Goal: Task Accomplishment & Management: Manage account settings

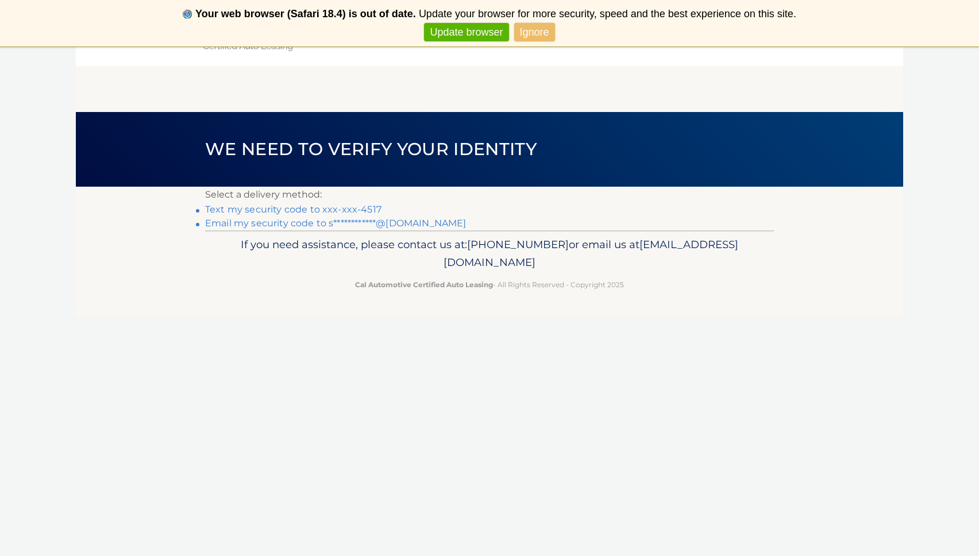
click at [543, 30] on link "Ignore" at bounding box center [534, 32] width 41 height 19
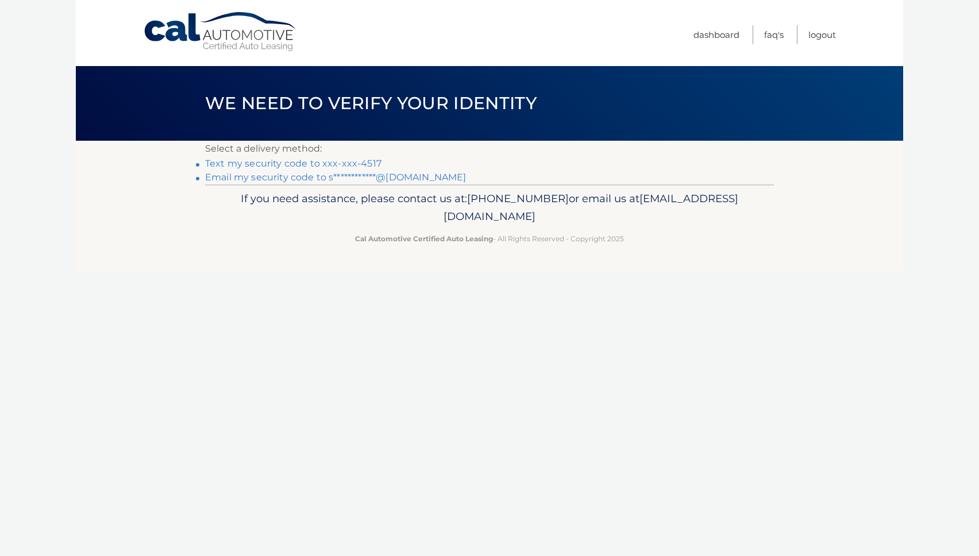
click at [273, 160] on link "Text my security code to xxx-xxx-4517" at bounding box center [293, 163] width 176 height 11
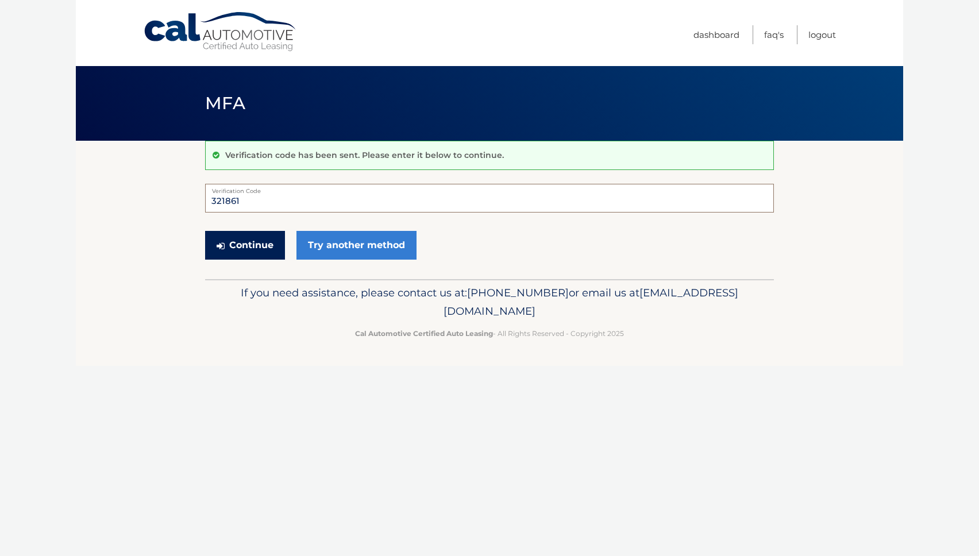
type input "321861"
click at [241, 238] on button "Continue" at bounding box center [245, 245] width 80 height 29
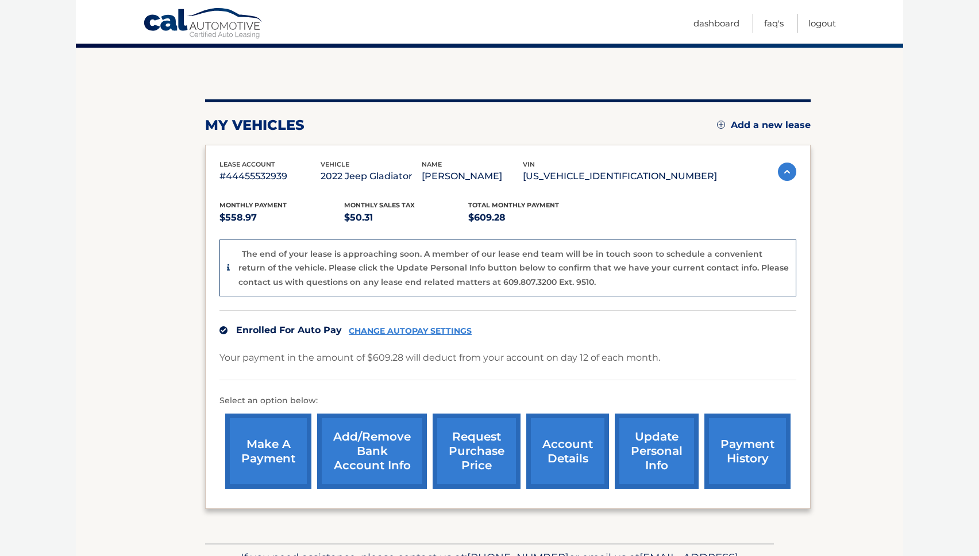
scroll to position [92, 0]
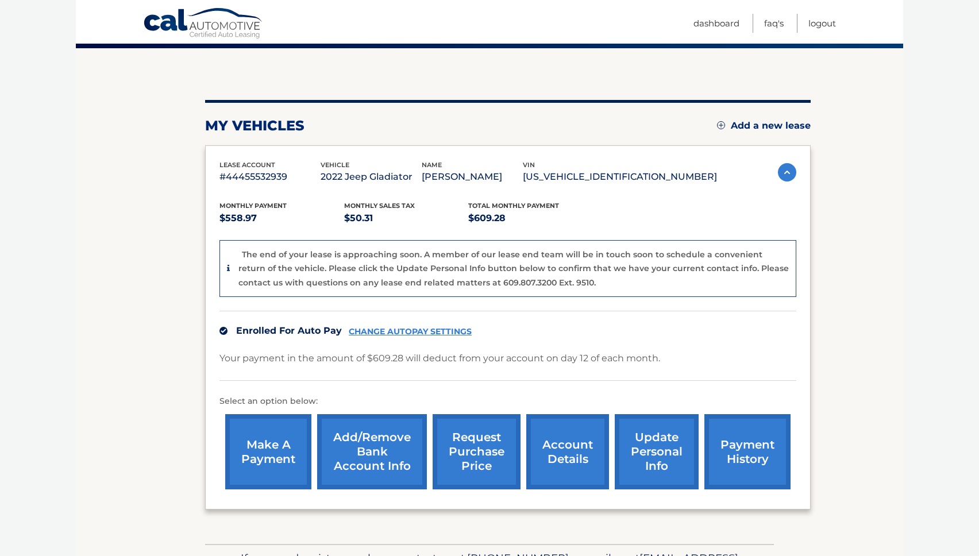
click at [487, 443] on link "request purchase price" at bounding box center [477, 451] width 88 height 75
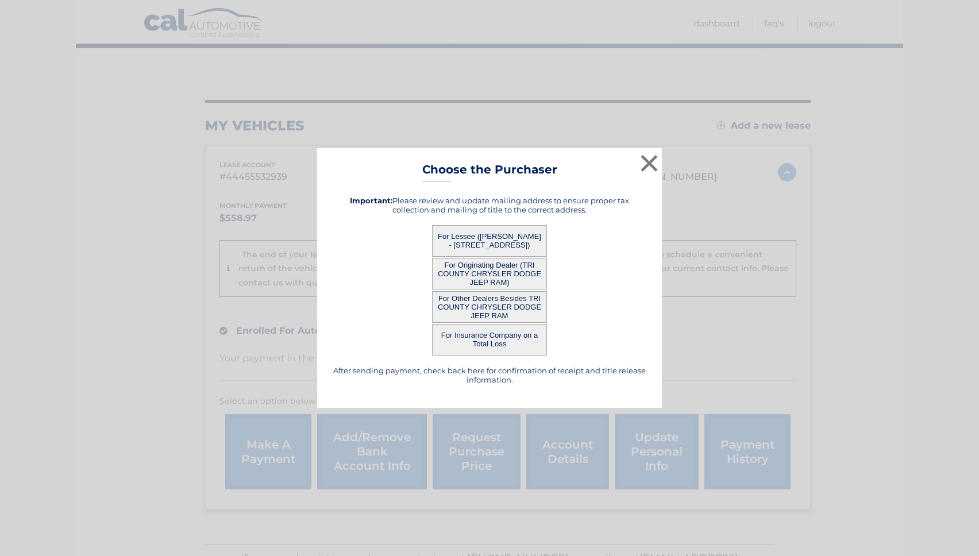
click at [496, 236] on button "For Lessee ([PERSON_NAME] - [STREET_ADDRESS])" at bounding box center [489, 241] width 115 height 32
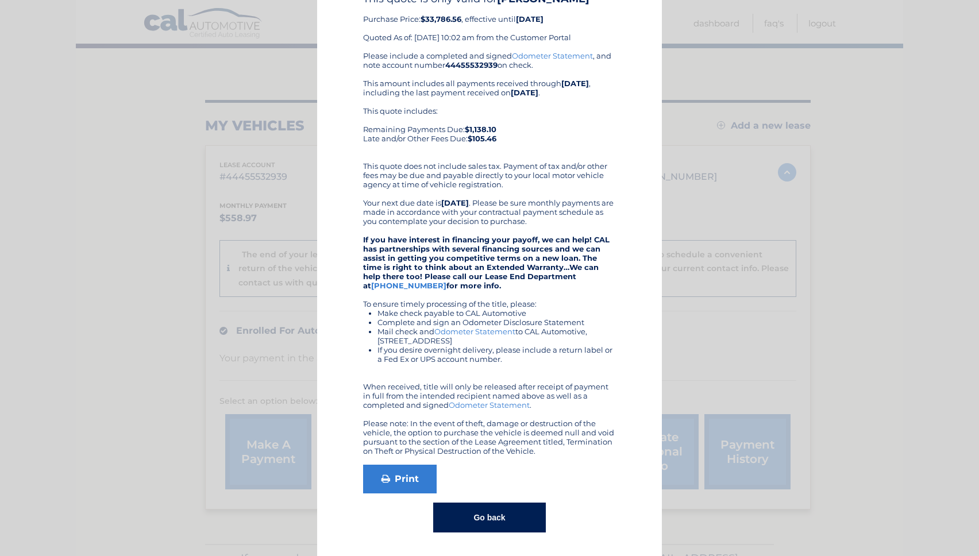
scroll to position [64, 0]
click at [140, 167] on div "× Choose the Purchaser Go back to menu After sending payment, check back here f…" at bounding box center [490, 246] width 970 height 621
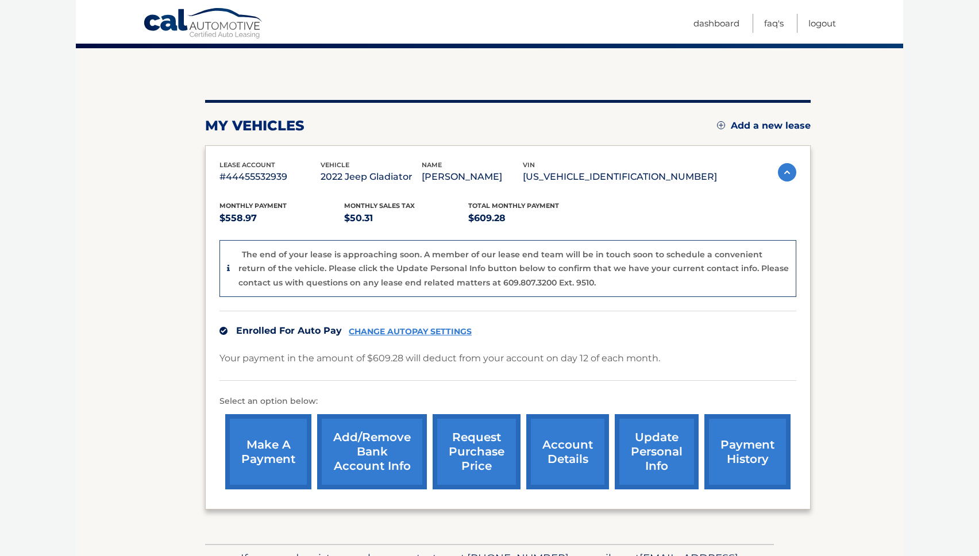
click at [568, 445] on link "account details" at bounding box center [567, 451] width 83 height 75
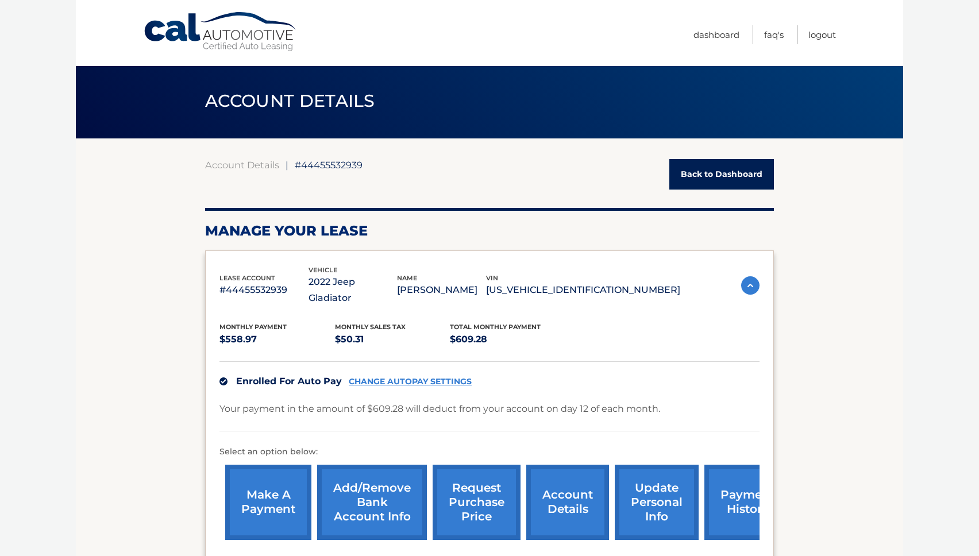
scroll to position [2, 0]
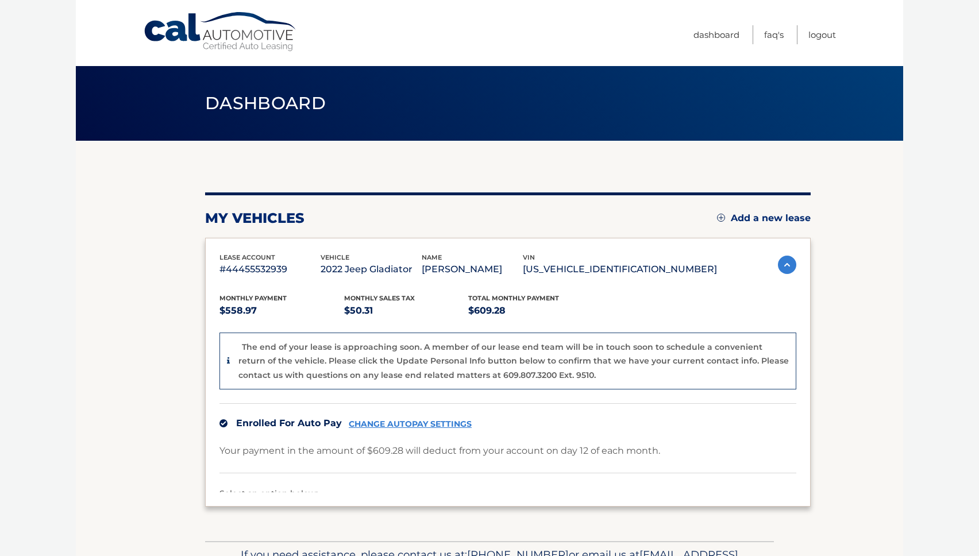
click at [599, 181] on div "my vehicles Add a new lease lease account #44455532939 vehicle 2022 Jeep Gladia…" at bounding box center [507, 341] width 605 height 400
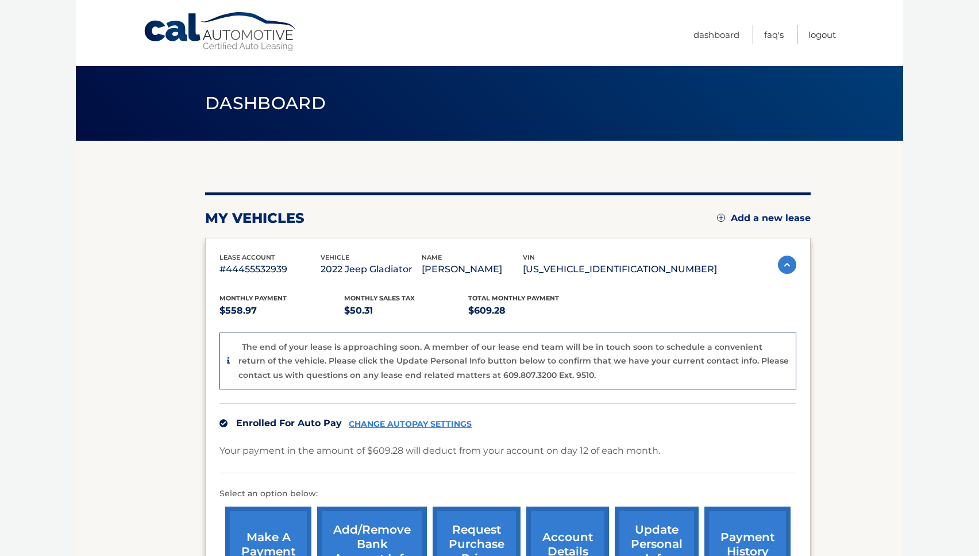
drag, startPoint x: 703, startPoint y: 269, endPoint x: 591, endPoint y: 272, distance: 112.6
click at [591, 272] on p "[US_VEHICLE_IDENTIFICATION_NUMBER]" at bounding box center [620, 269] width 194 height 16
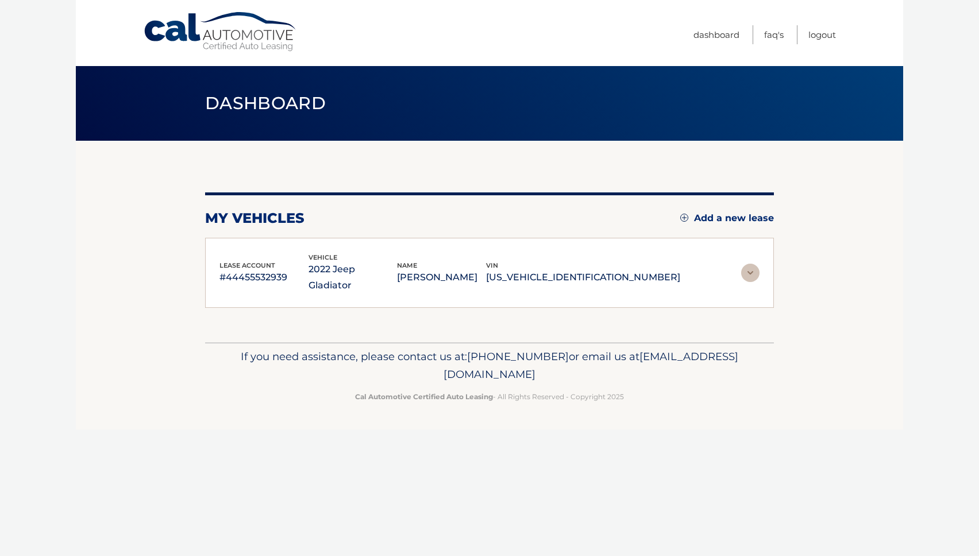
copy p "[US_VEHICLE_IDENTIFICATION_NUMBER]"
click at [583, 209] on div "my vehicles Add a new lease lease account #44455532939 vehicle 2022 Jeep Gladia…" at bounding box center [489, 249] width 569 height 115
click at [712, 37] on link "Dashboard" at bounding box center [716, 34] width 46 height 19
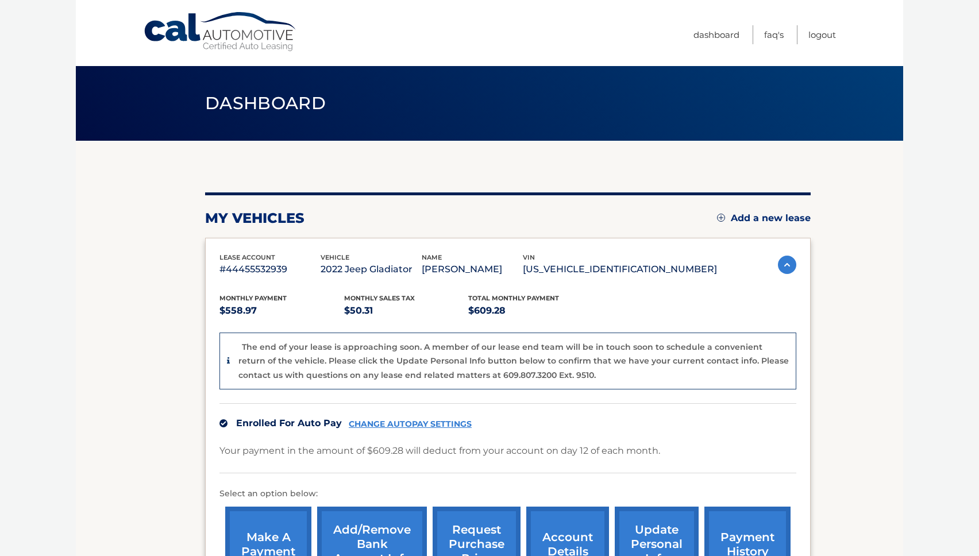
scroll to position [155, 0]
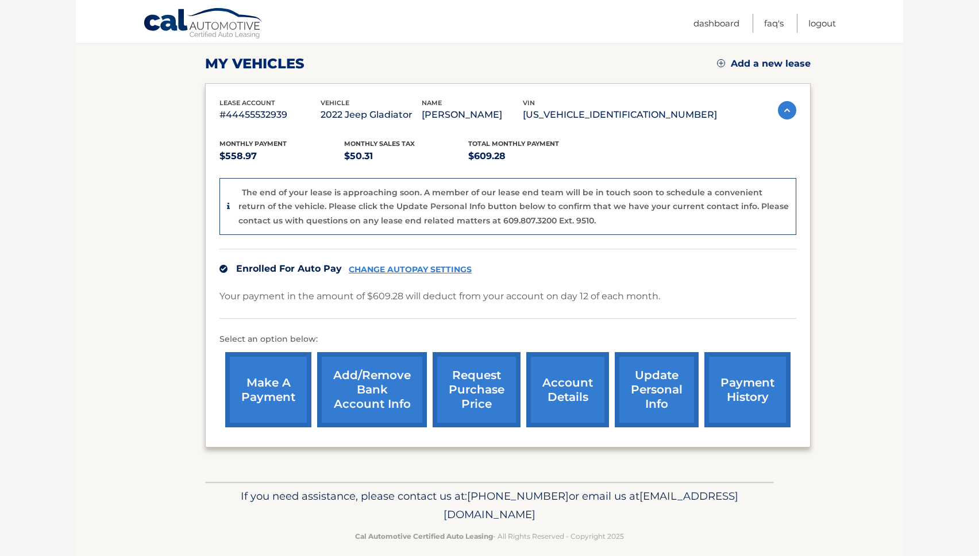
click at [563, 400] on link "account details" at bounding box center [567, 389] width 83 height 75
click at [567, 387] on link "account details" at bounding box center [567, 389] width 83 height 75
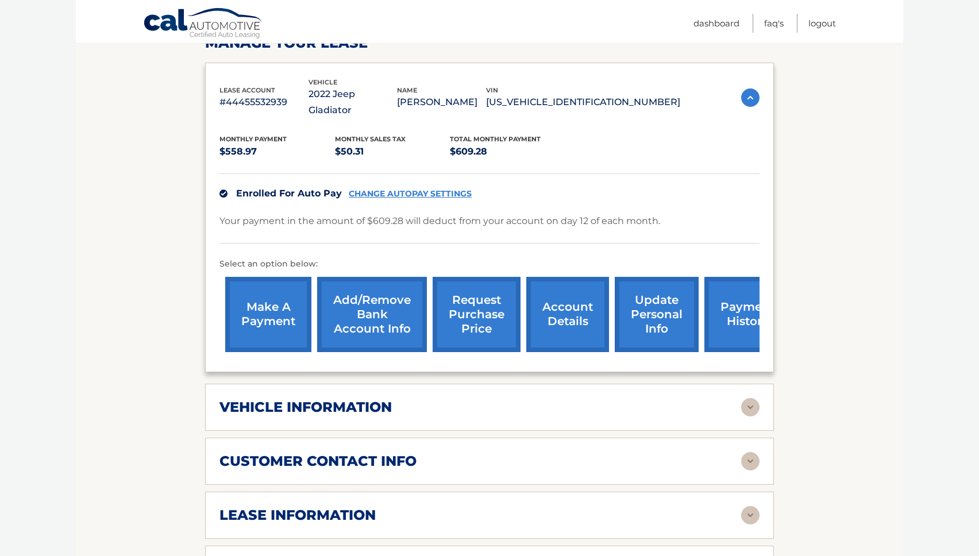
scroll to position [251, 0]
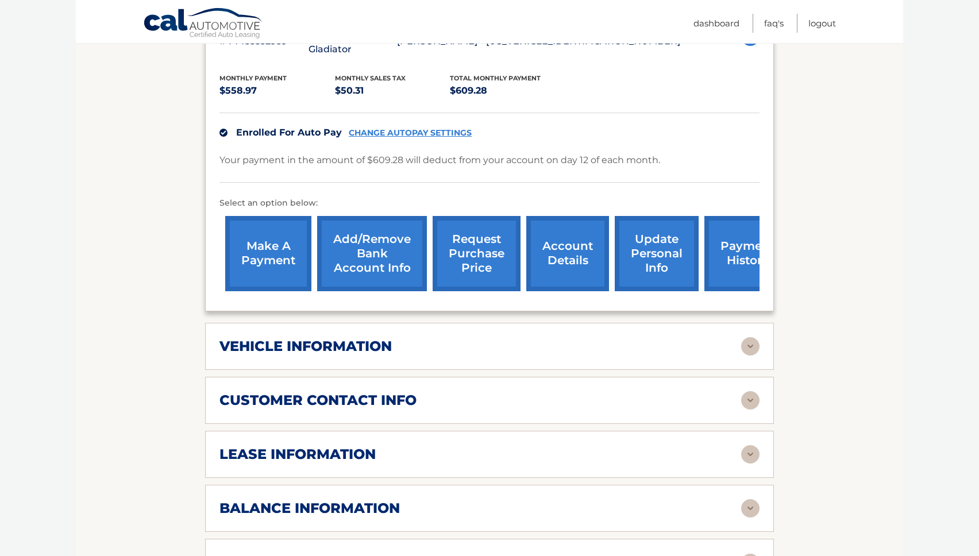
click at [749, 445] on img at bounding box center [750, 454] width 18 height 18
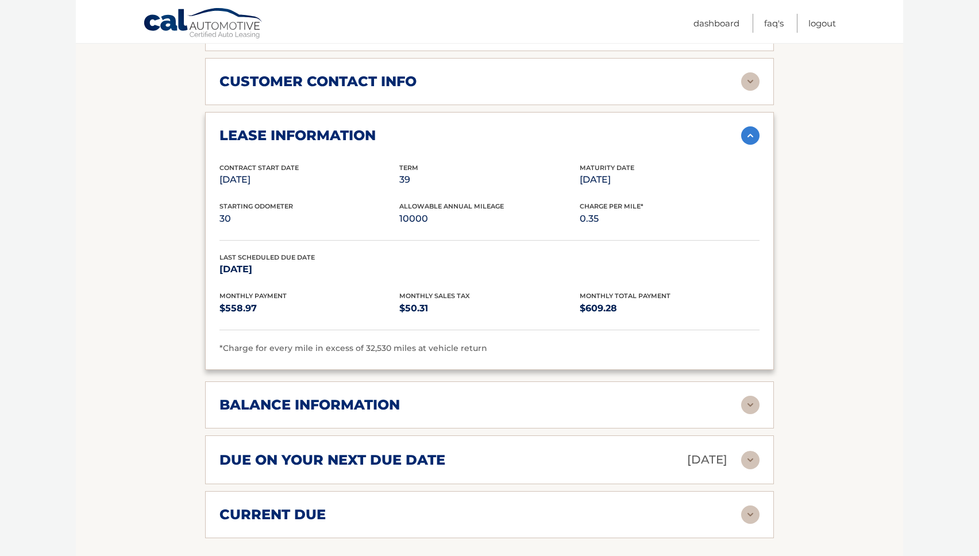
scroll to position [601, 0]
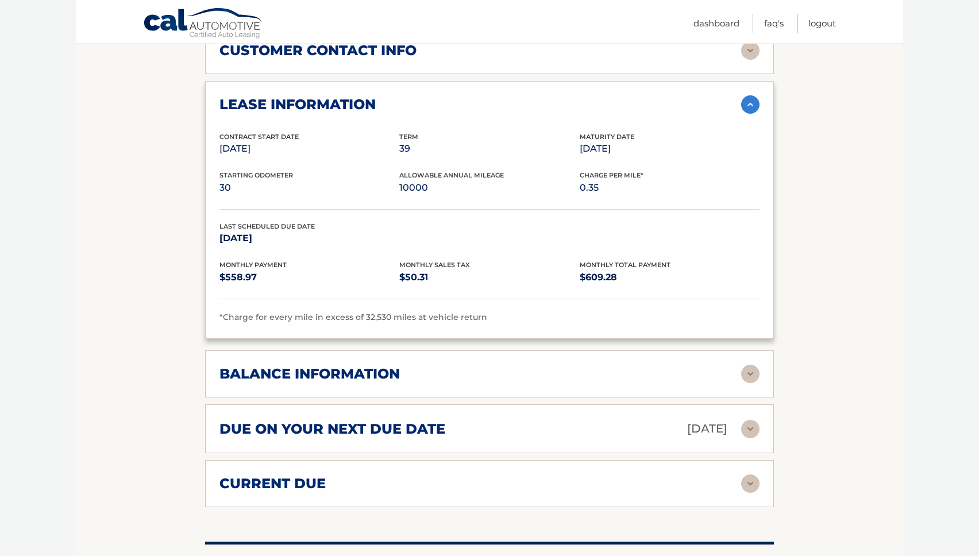
click at [751, 420] on img at bounding box center [750, 429] width 18 height 18
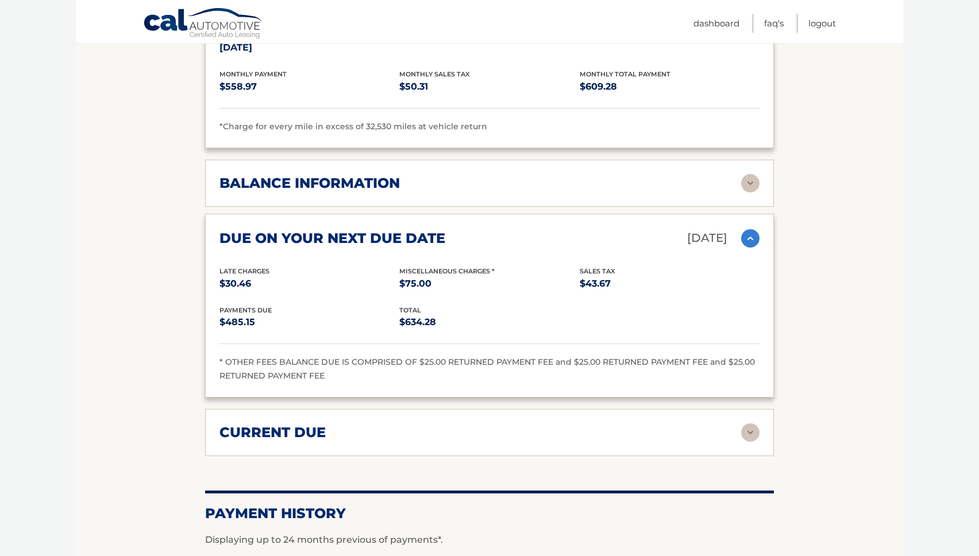
scroll to position [802, 0]
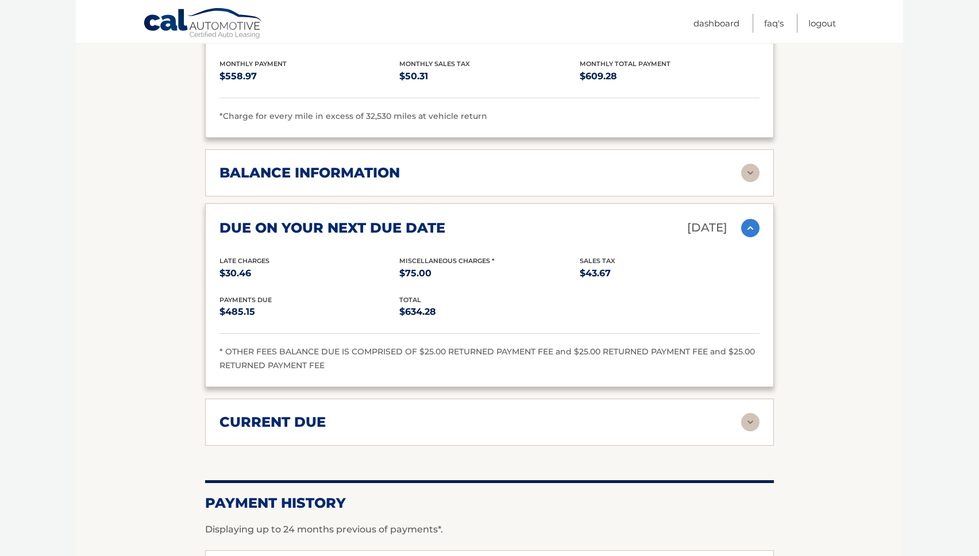
click at [746, 413] on img at bounding box center [750, 422] width 18 height 18
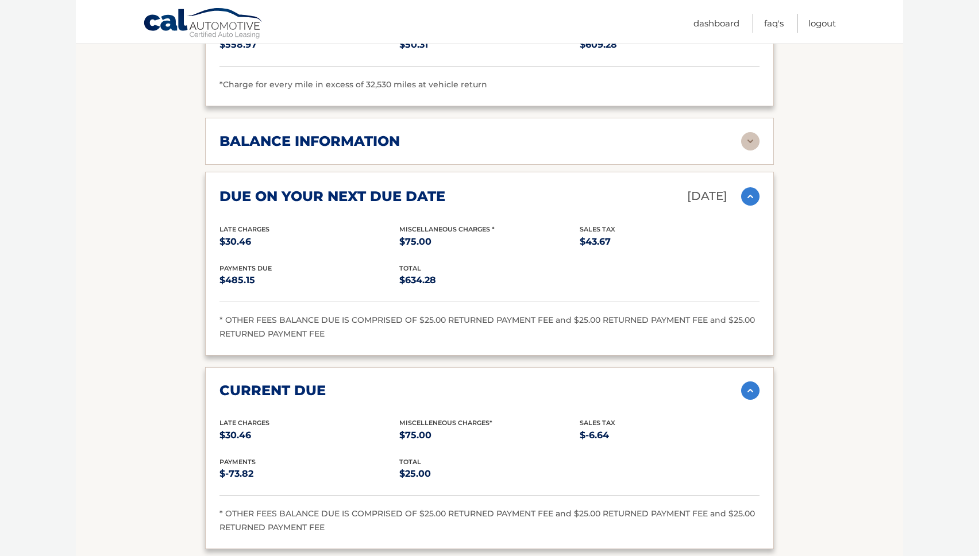
scroll to position [831, 0]
